Goal: Use online tool/utility: Utilize a website feature to perform a specific function

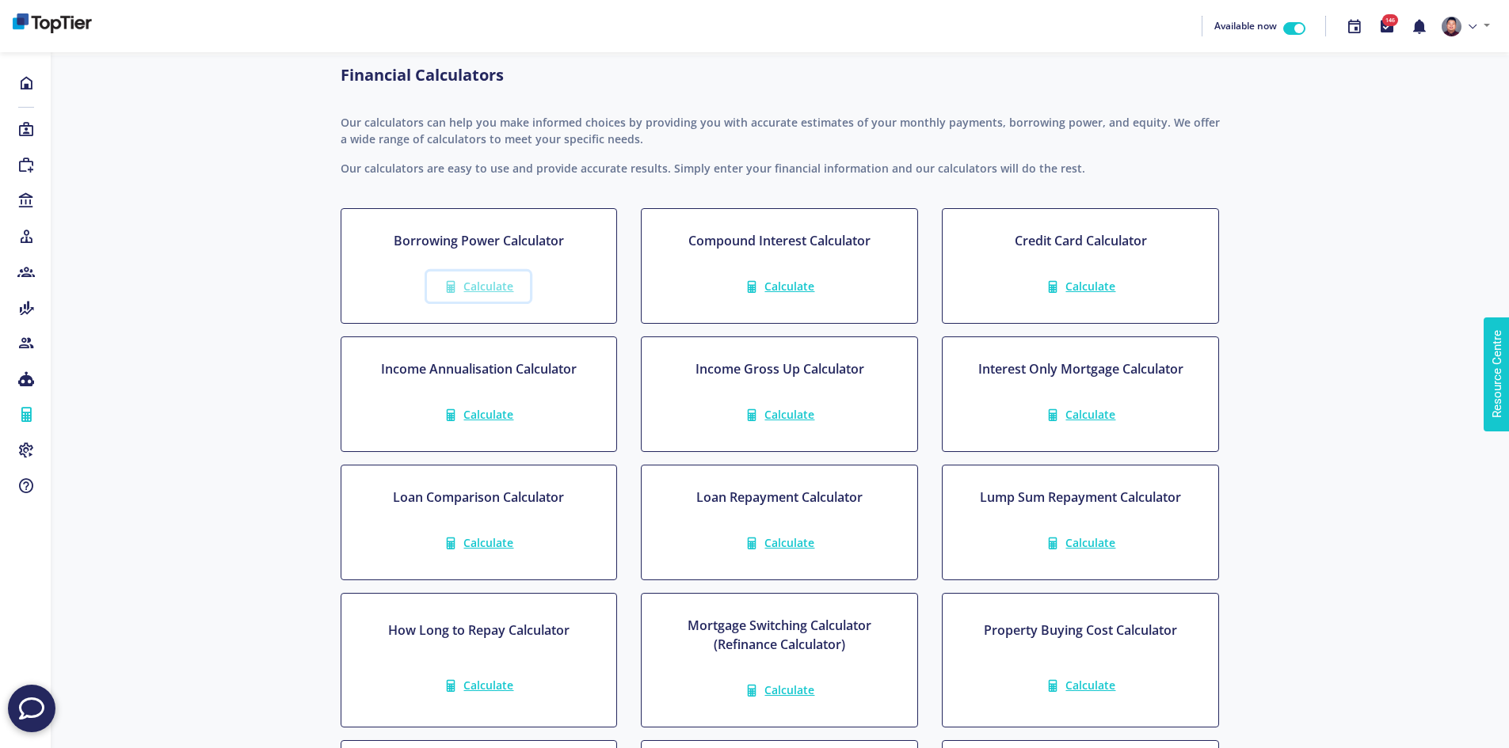
drag, startPoint x: 0, startPoint y: 0, endPoint x: 492, endPoint y: 290, distance: 570.9
click at [492, 290] on span "Calculate" at bounding box center [488, 286] width 50 height 15
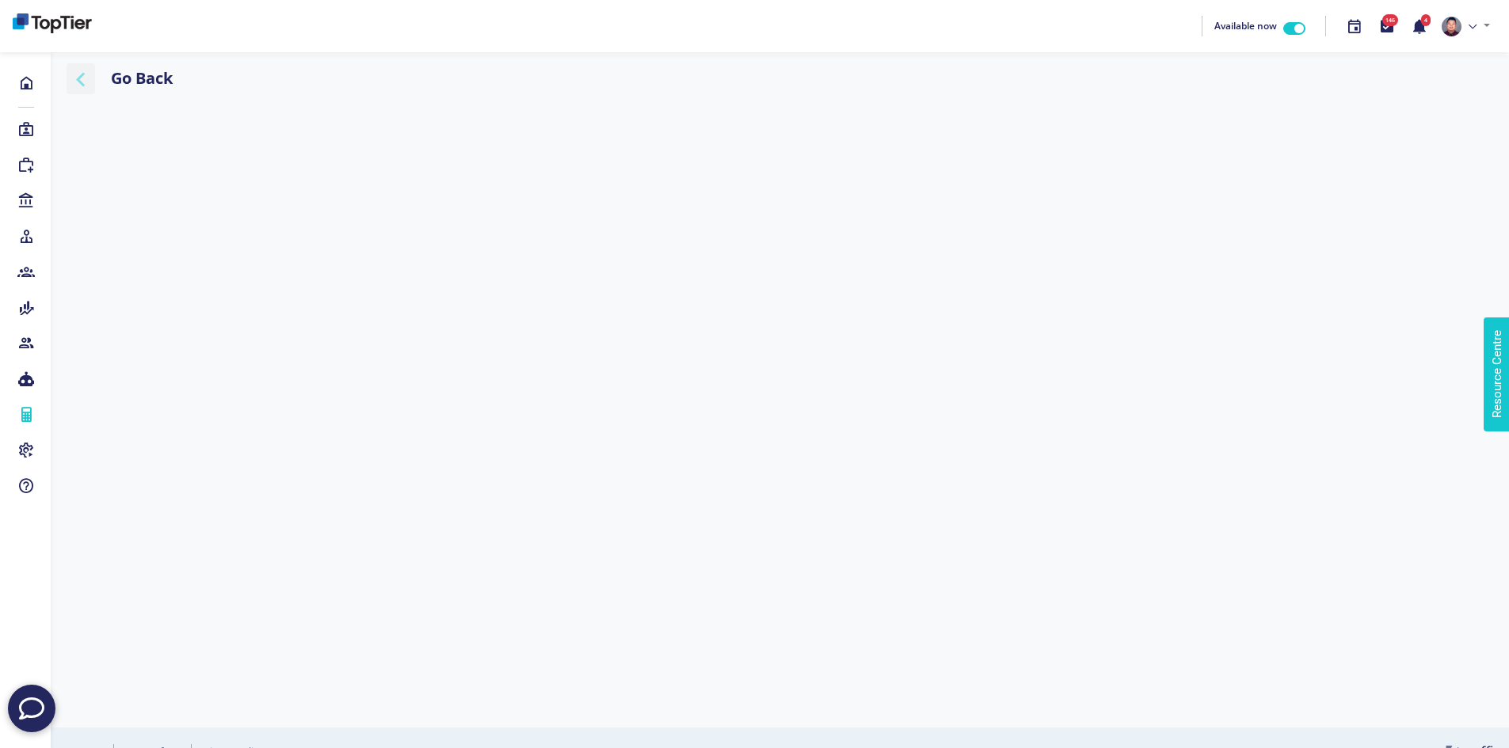
click at [94, 86] on icon "button" at bounding box center [81, 79] width 29 height 20
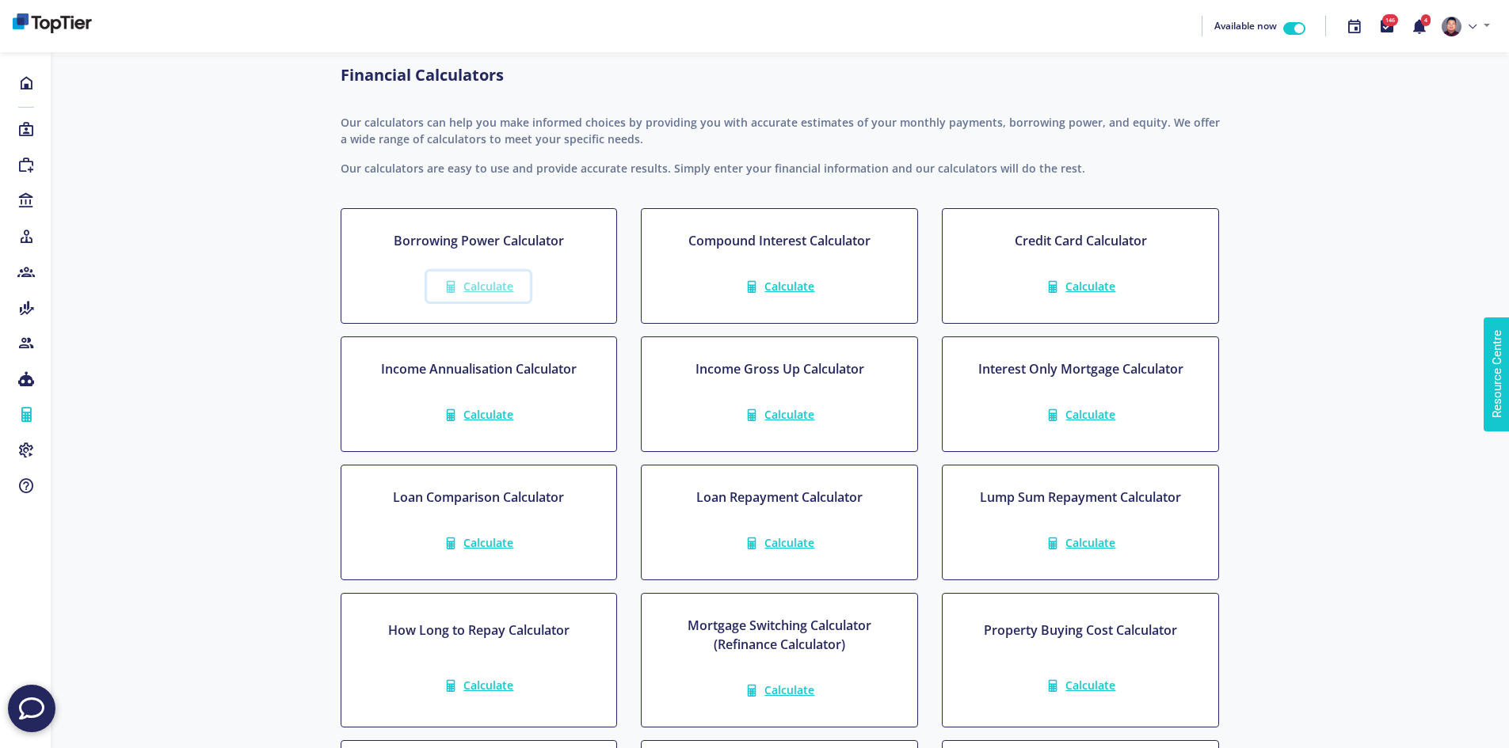
click at [498, 288] on span "Calculate" at bounding box center [488, 286] width 50 height 15
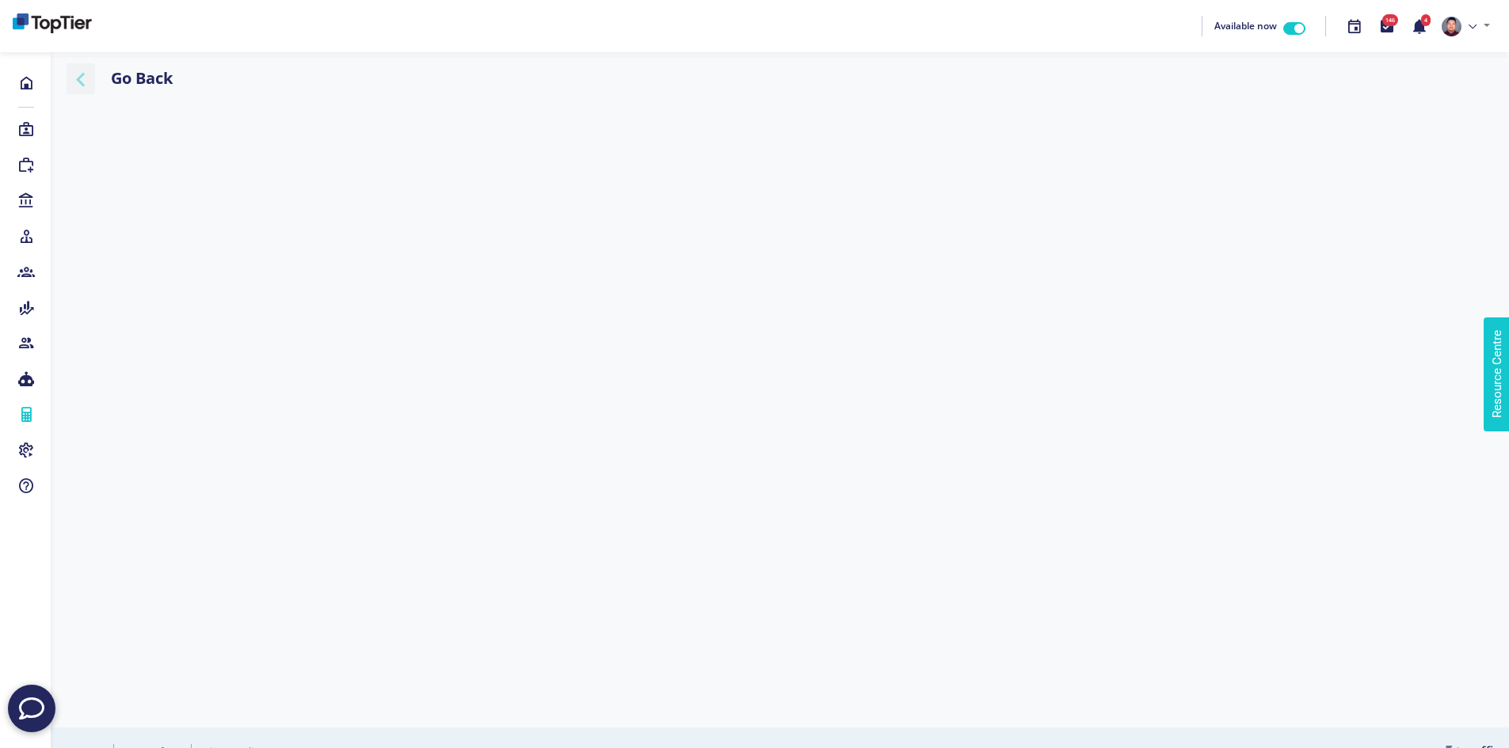
click at [89, 79] on icon "button" at bounding box center [81, 79] width 29 height 20
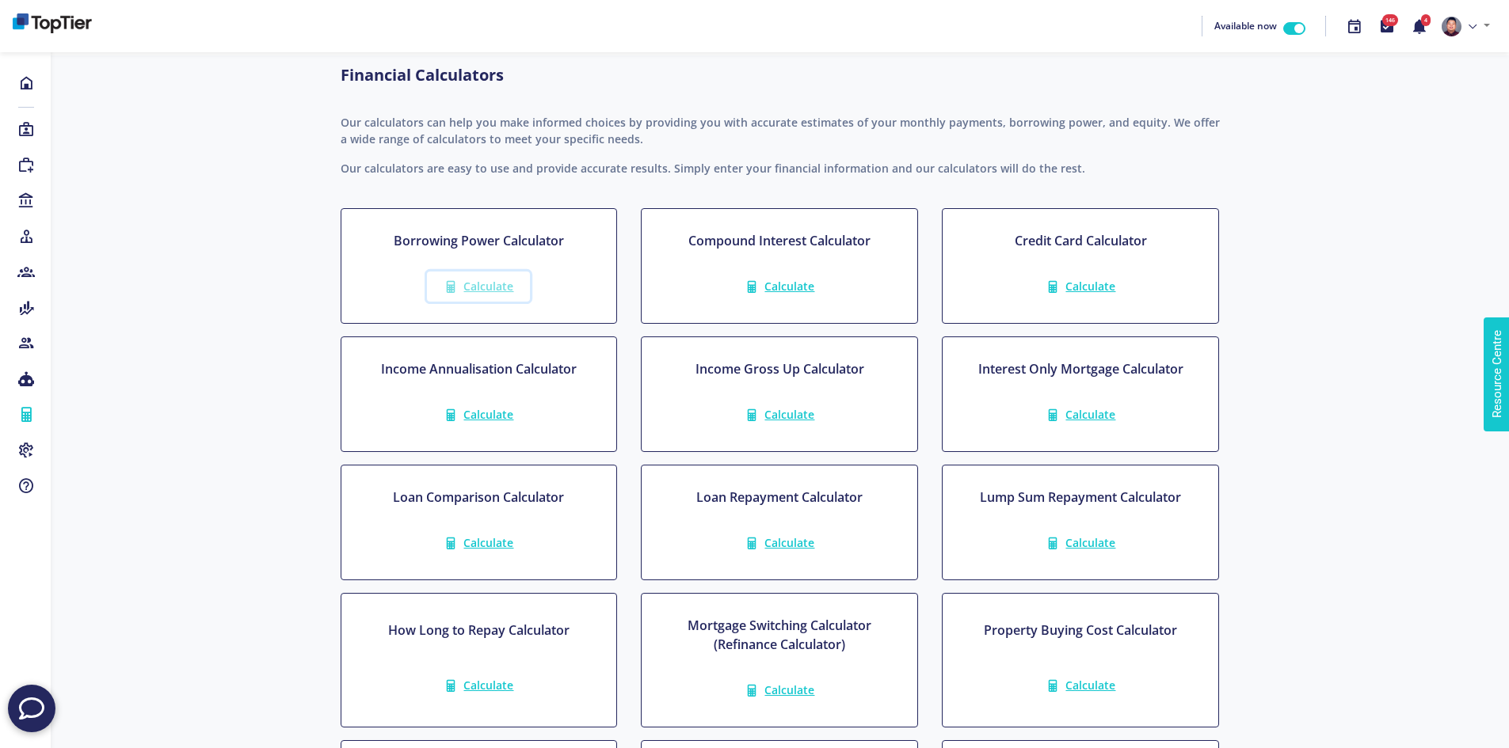
click at [498, 295] on link "Calculate" at bounding box center [478, 287] width 103 height 30
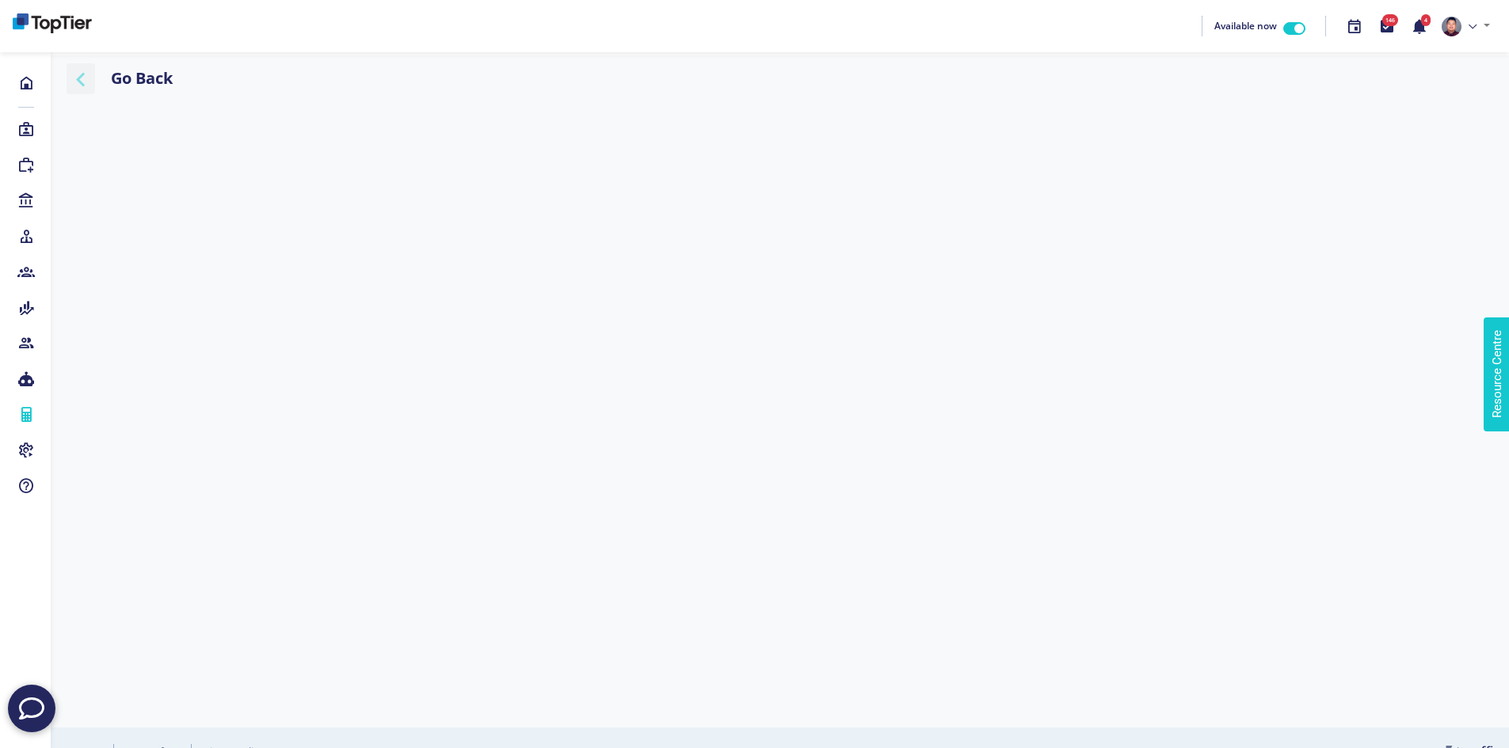
click at [74, 82] on icon "button" at bounding box center [81, 79] width 29 height 20
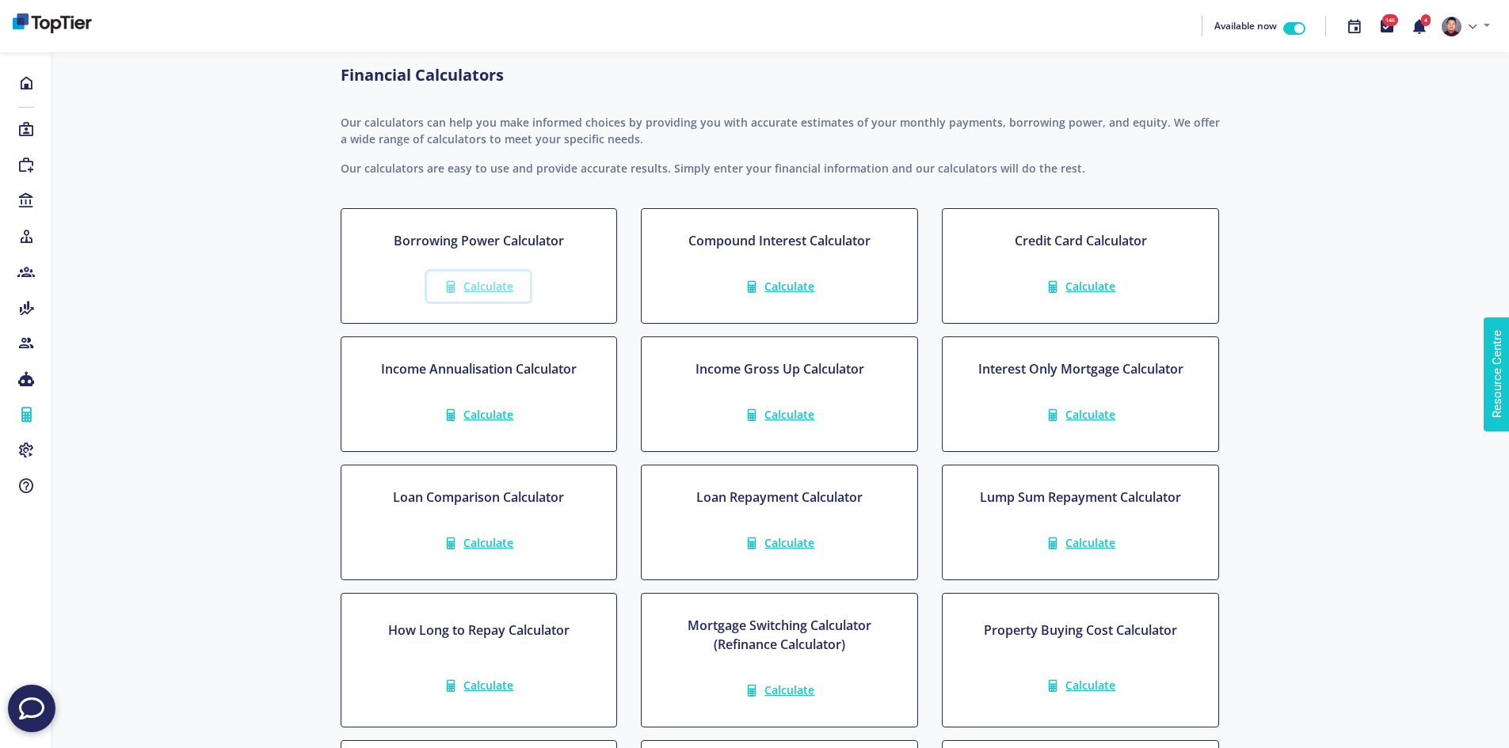
click at [493, 283] on span "Calculate" at bounding box center [488, 286] width 50 height 15
